Goal: Find specific page/section: Find specific page/section

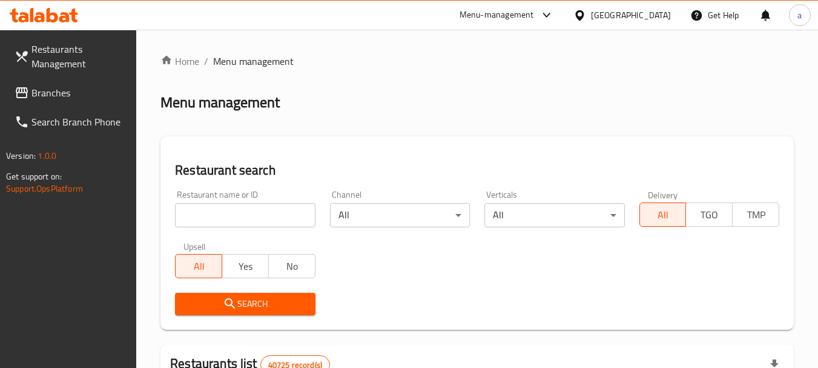
click at [79, 96] on span "Branches" at bounding box center [79, 92] width 96 height 15
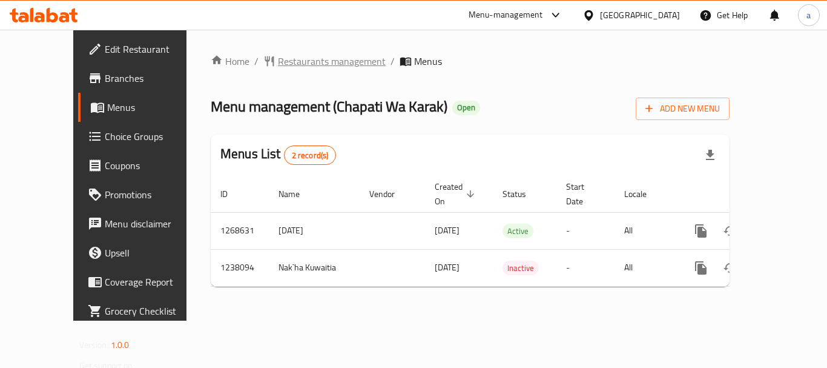
click at [294, 61] on span "Restaurants management" at bounding box center [332, 61] width 108 height 15
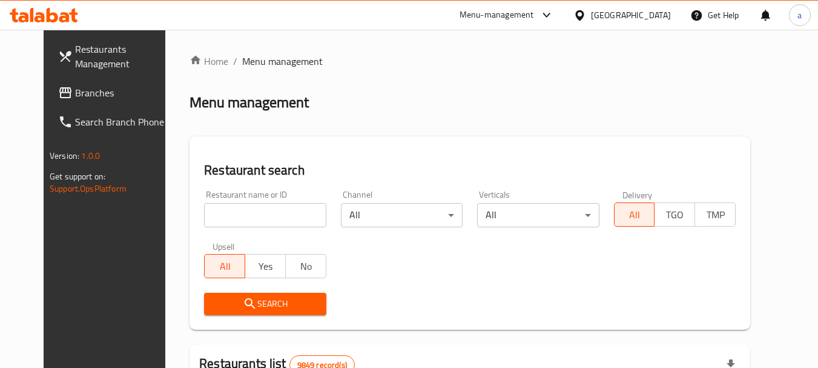
click at [75, 97] on span "Branches" at bounding box center [123, 92] width 96 height 15
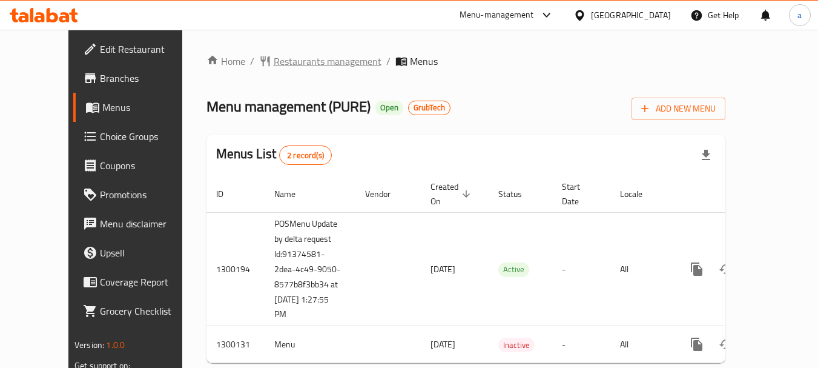
click at [274, 62] on span "Restaurants management" at bounding box center [328, 61] width 108 height 15
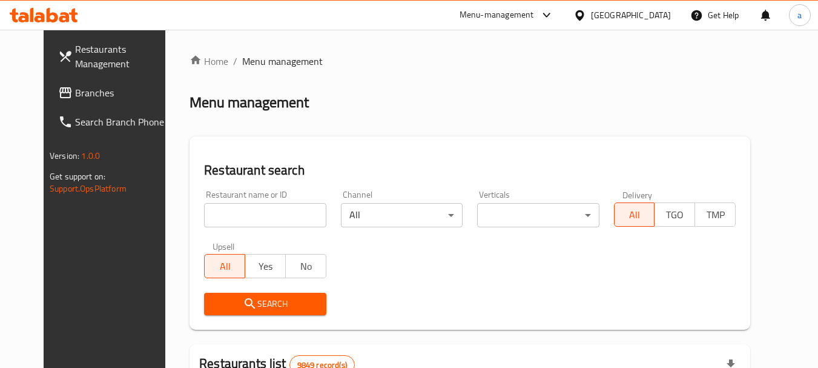
click at [226, 213] on div "Home / Menu management Menu management Restaurant search Restaurant name or ID …" at bounding box center [470, 375] width 561 height 642
click at [246, 206] on input "search" at bounding box center [265, 215] width 122 height 24
paste input "701631"
type input "701631"
click at [257, 311] on button "Search" at bounding box center [265, 303] width 122 height 22
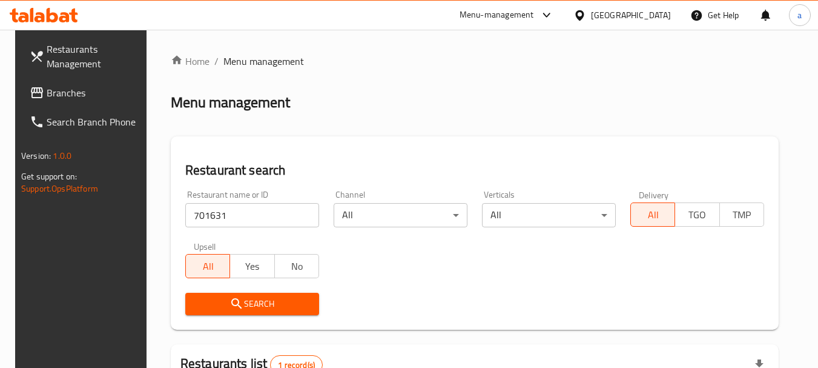
scroll to position [173, 0]
